Goal: Transaction & Acquisition: Download file/media

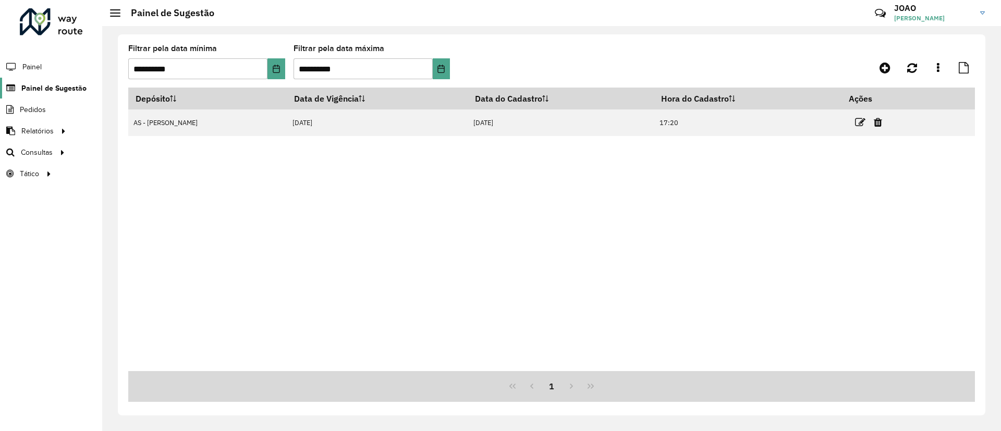
click at [60, 89] on span "Painel de Sugestão" at bounding box center [53, 88] width 65 height 11
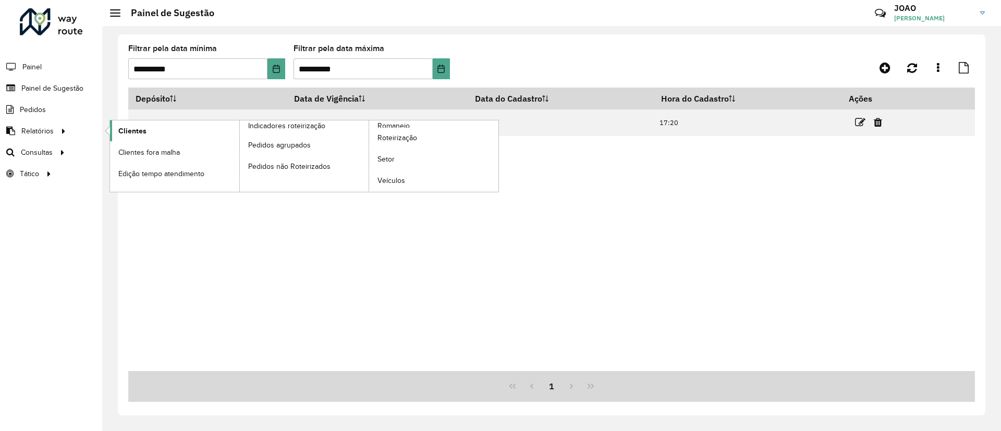
click at [145, 138] on link "Clientes" at bounding box center [174, 130] width 129 height 21
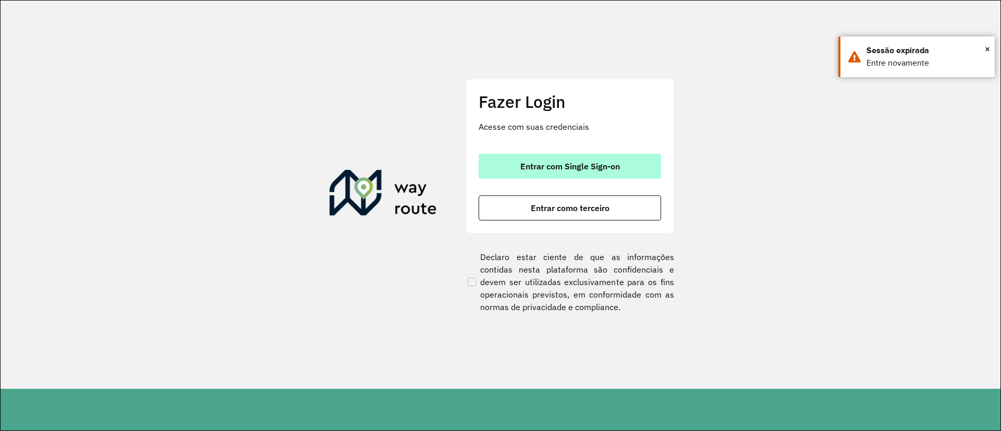
click at [553, 160] on button "Entrar com Single Sign-on" at bounding box center [570, 166] width 182 height 25
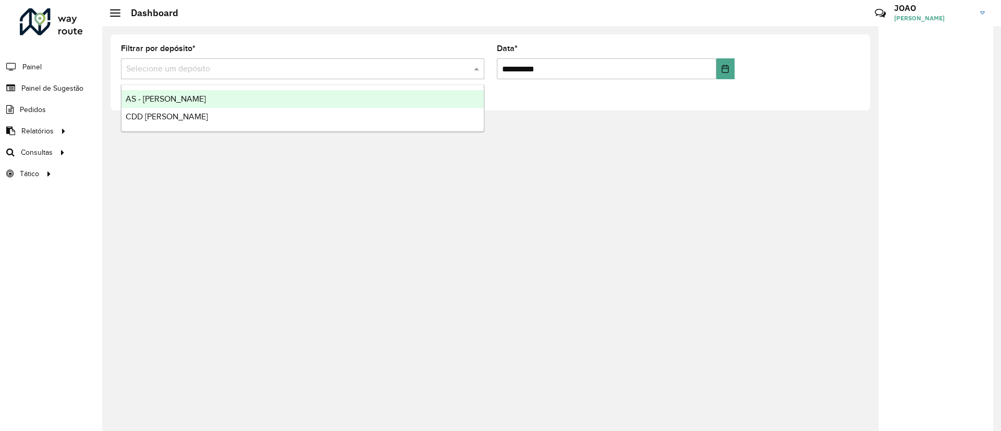
click at [479, 64] on span at bounding box center [477, 69] width 13 height 13
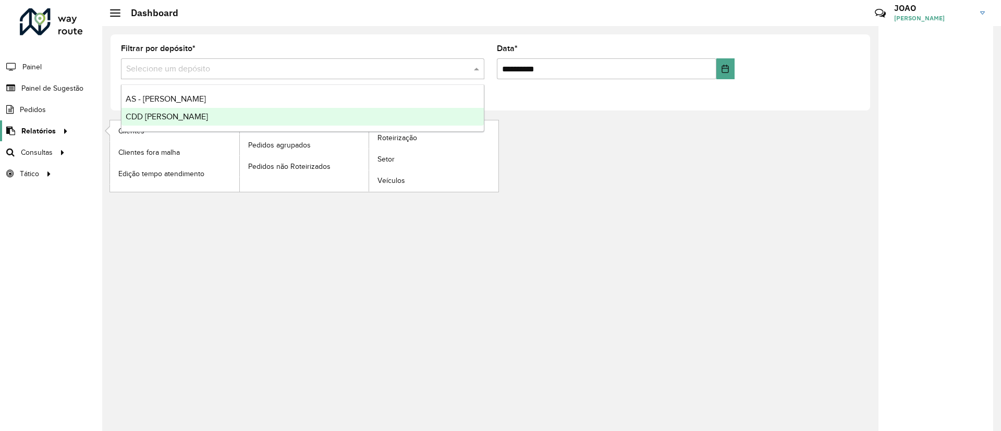
click at [53, 133] on span "Relatórios" at bounding box center [38, 131] width 34 height 11
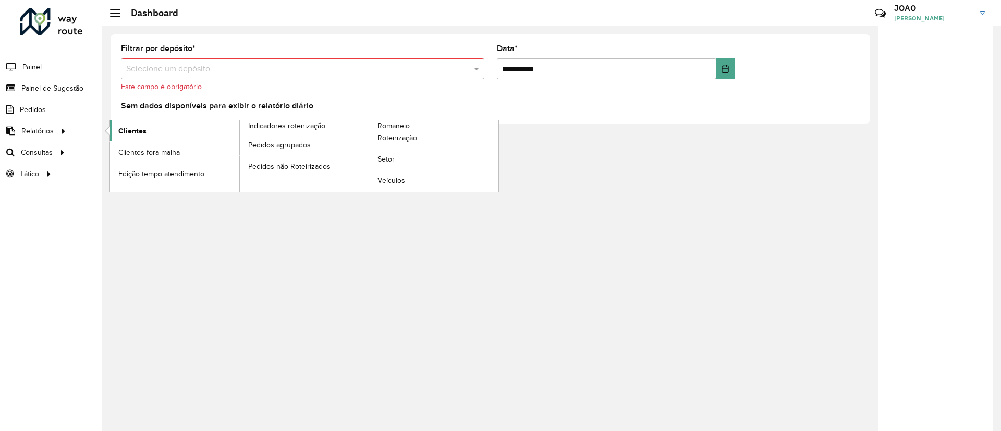
click at [147, 135] on link "Clientes" at bounding box center [174, 130] width 129 height 21
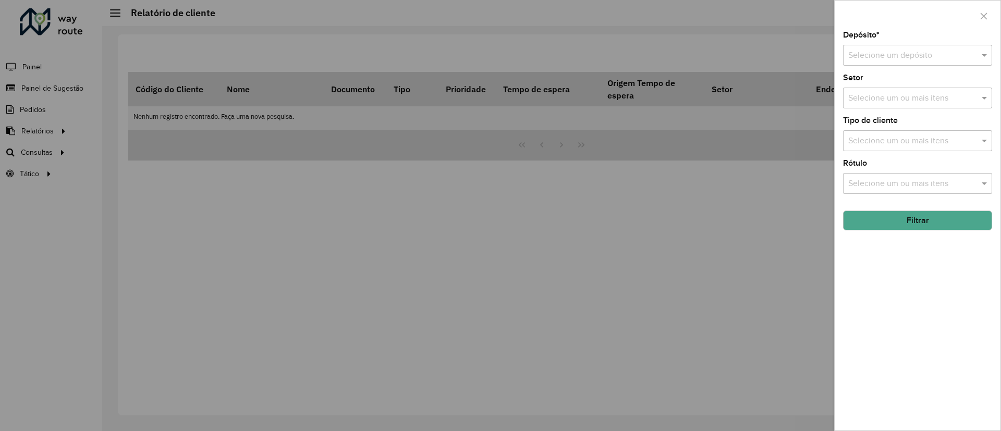
click at [908, 59] on input "text" at bounding box center [907, 56] width 118 height 13
click at [881, 99] on span "CDD [PERSON_NAME]" at bounding box center [889, 103] width 82 height 9
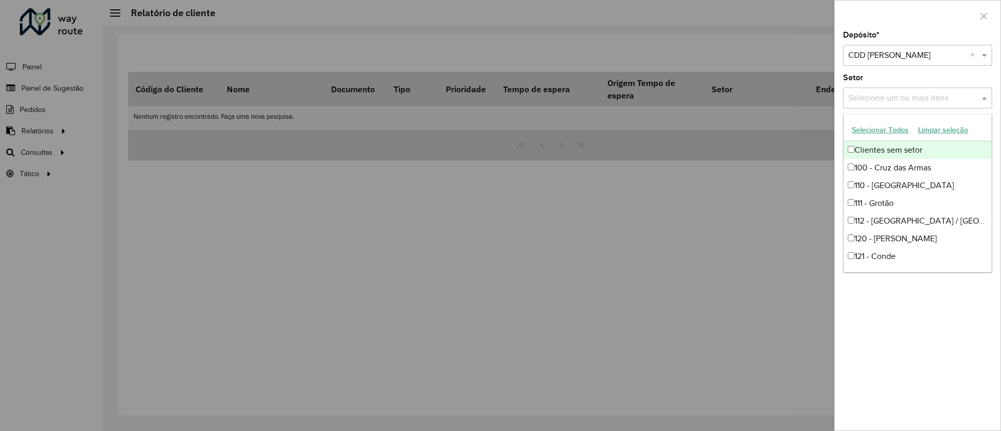
click at [874, 99] on input "text" at bounding box center [912, 98] width 133 height 13
click at [917, 308] on div "Depósito * Selecione um depósito × CDD [PERSON_NAME] × Setor Selecione um ou ma…" at bounding box center [918, 230] width 166 height 399
click at [887, 98] on input "text" at bounding box center [912, 98] width 133 height 13
click at [871, 129] on button "Selecionar Todos" at bounding box center [880, 130] width 66 height 16
click at [911, 284] on div "Depósito * Selecione um depósito × CDD [PERSON_NAME] × Setor Selecione um ou ma…" at bounding box center [918, 230] width 166 height 399
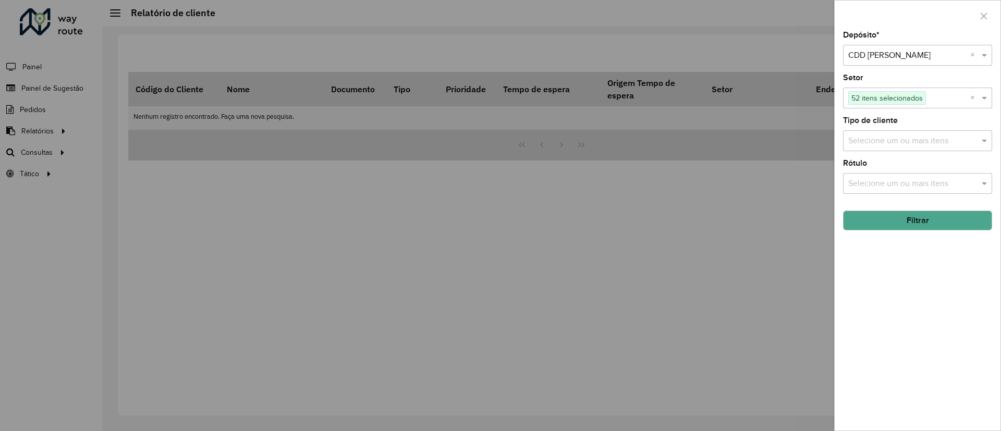
click at [897, 140] on input "text" at bounding box center [912, 141] width 133 height 13
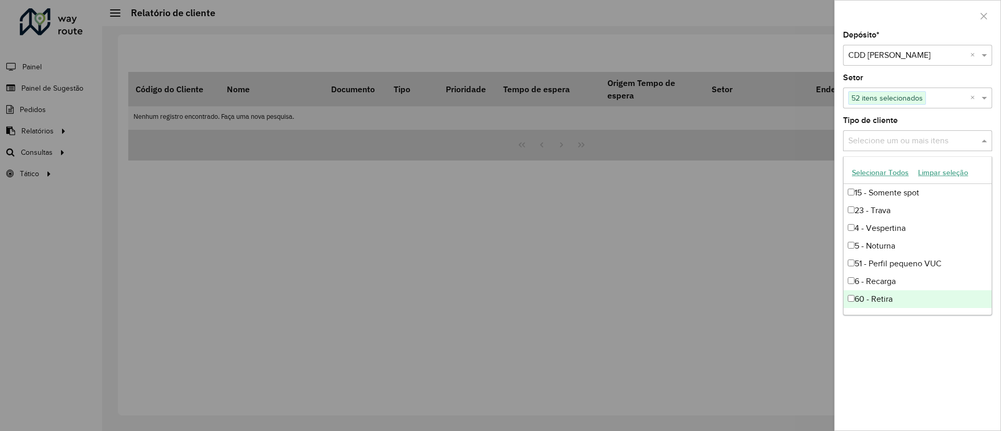
click at [930, 352] on div "Depósito * Selecione um depósito × CDD [PERSON_NAME] × Setor Selecione um ou ma…" at bounding box center [918, 230] width 166 height 399
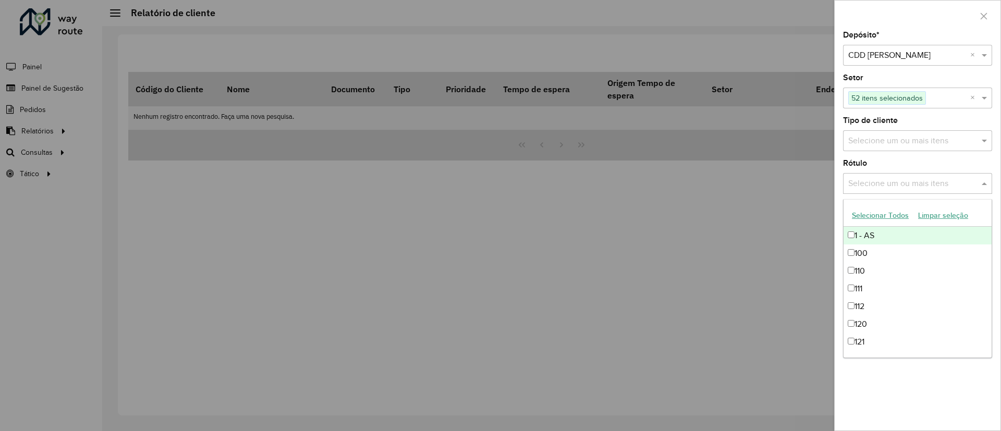
click at [886, 178] on input "text" at bounding box center [912, 184] width 133 height 13
click at [937, 364] on div "Depósito * Selecione um depósito × CDD [PERSON_NAME] × Setor Selecione um ou ma…" at bounding box center [918, 230] width 166 height 399
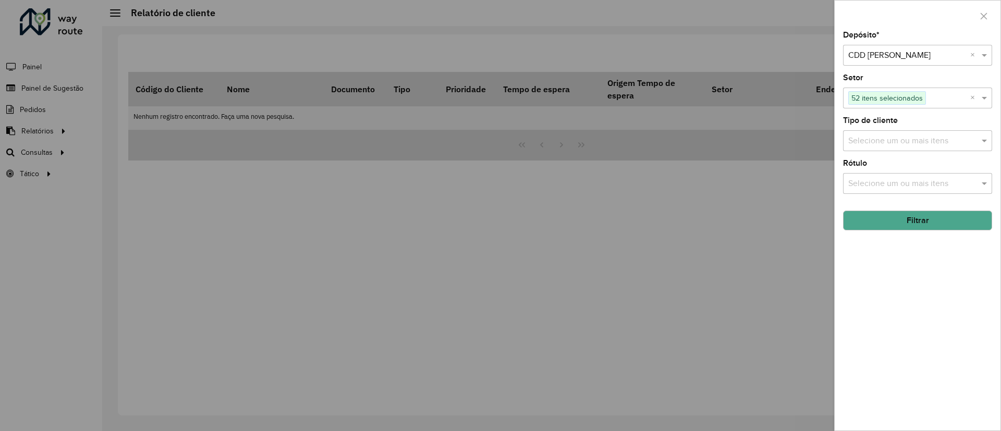
click at [936, 216] on button "Filtrar" at bounding box center [917, 221] width 149 height 20
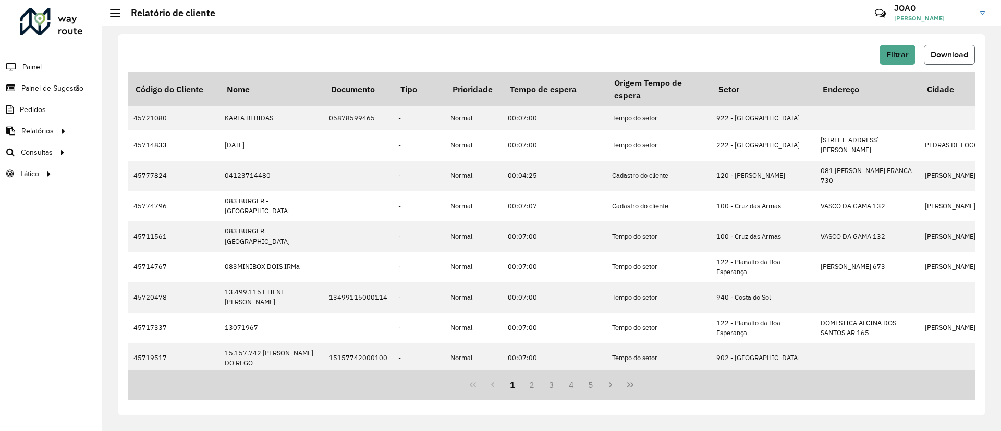
click at [956, 52] on span "Download" at bounding box center [950, 54] width 38 height 9
